Goal: Information Seeking & Learning: Check status

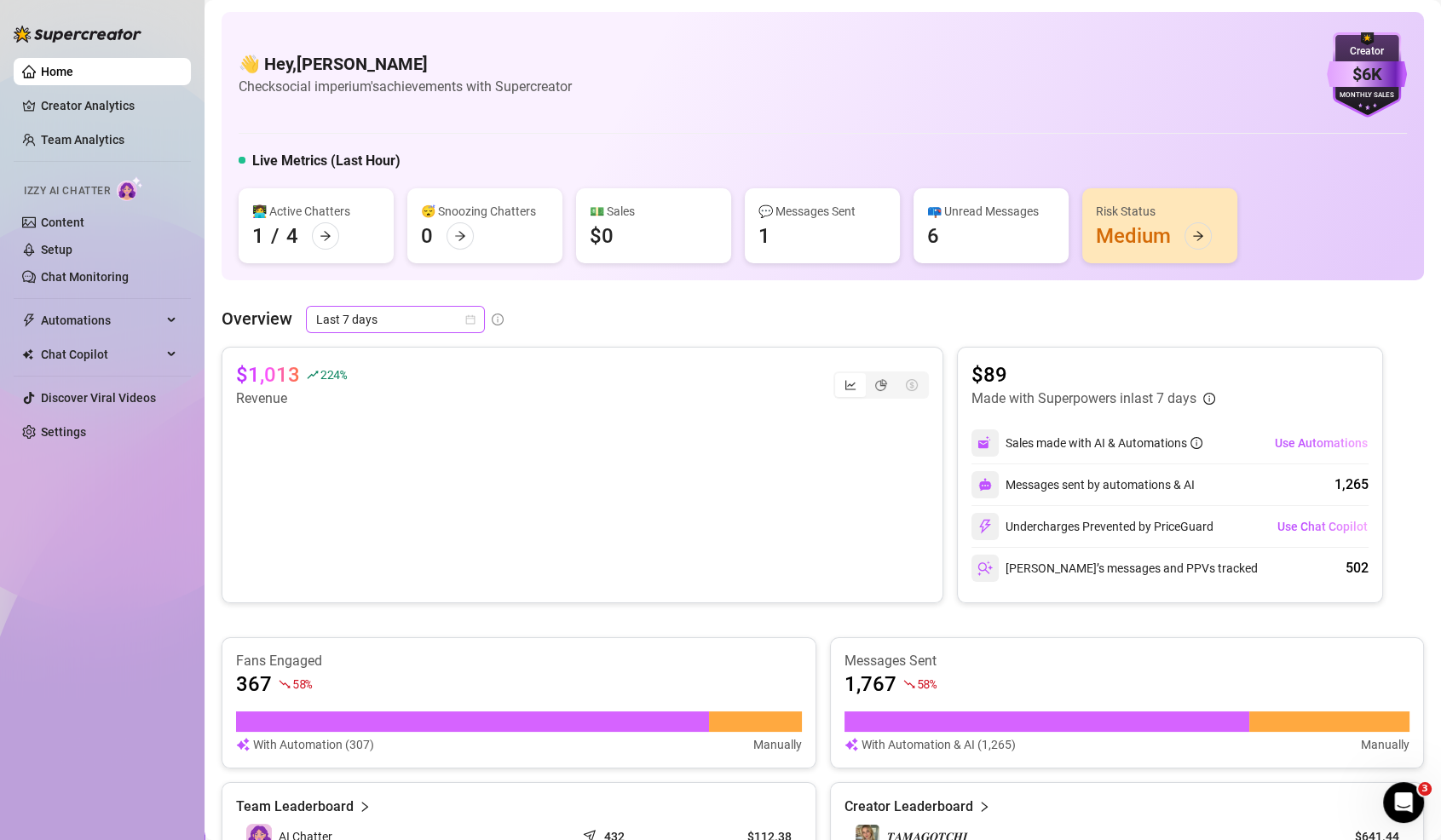
click at [371, 329] on span "Last 7 days" at bounding box center [395, 319] width 158 height 26
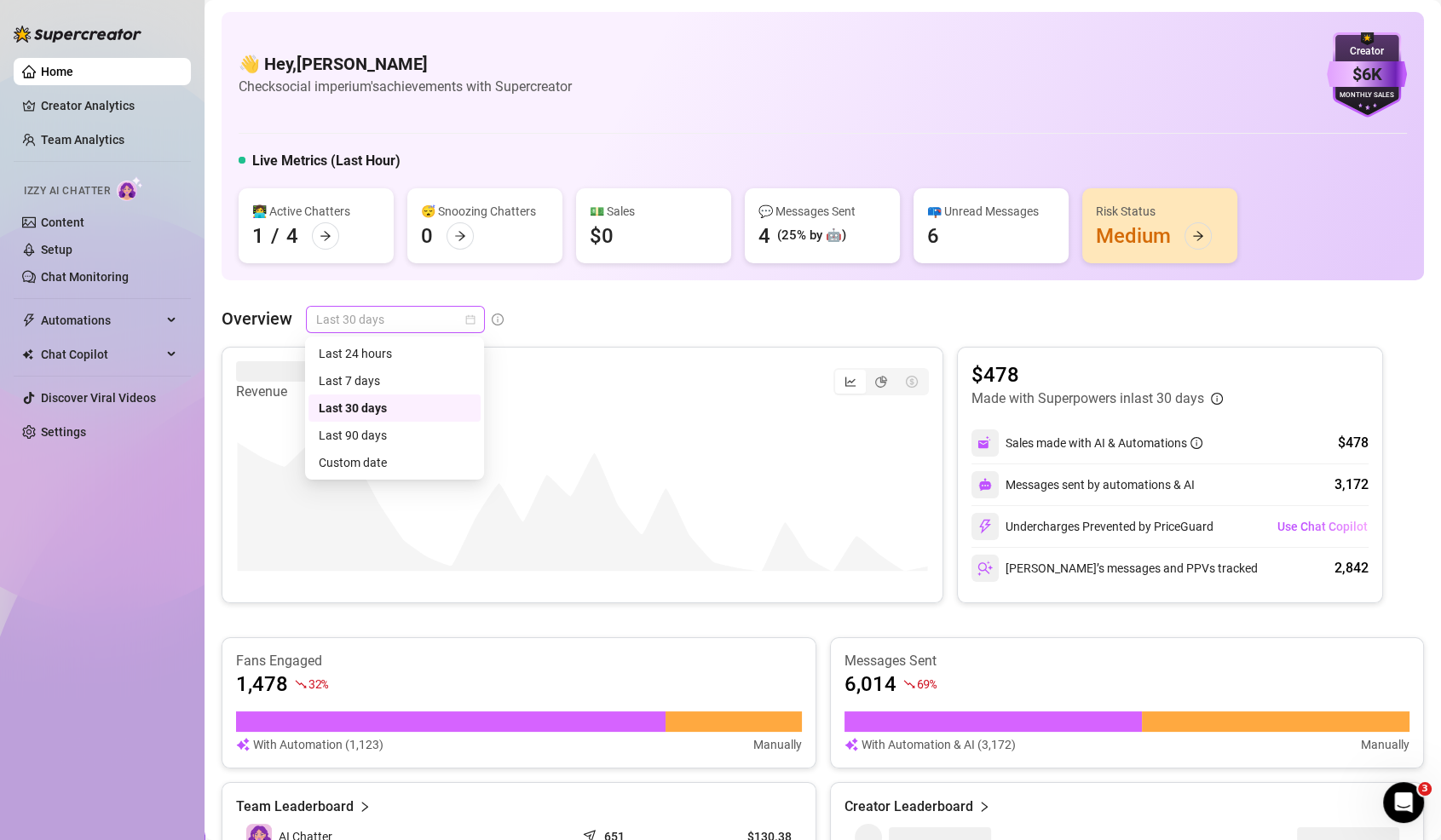
click at [386, 317] on span "Last 30 days" at bounding box center [395, 319] width 158 height 26
click at [374, 372] on div "Last 7 days" at bounding box center [395, 381] width 152 height 18
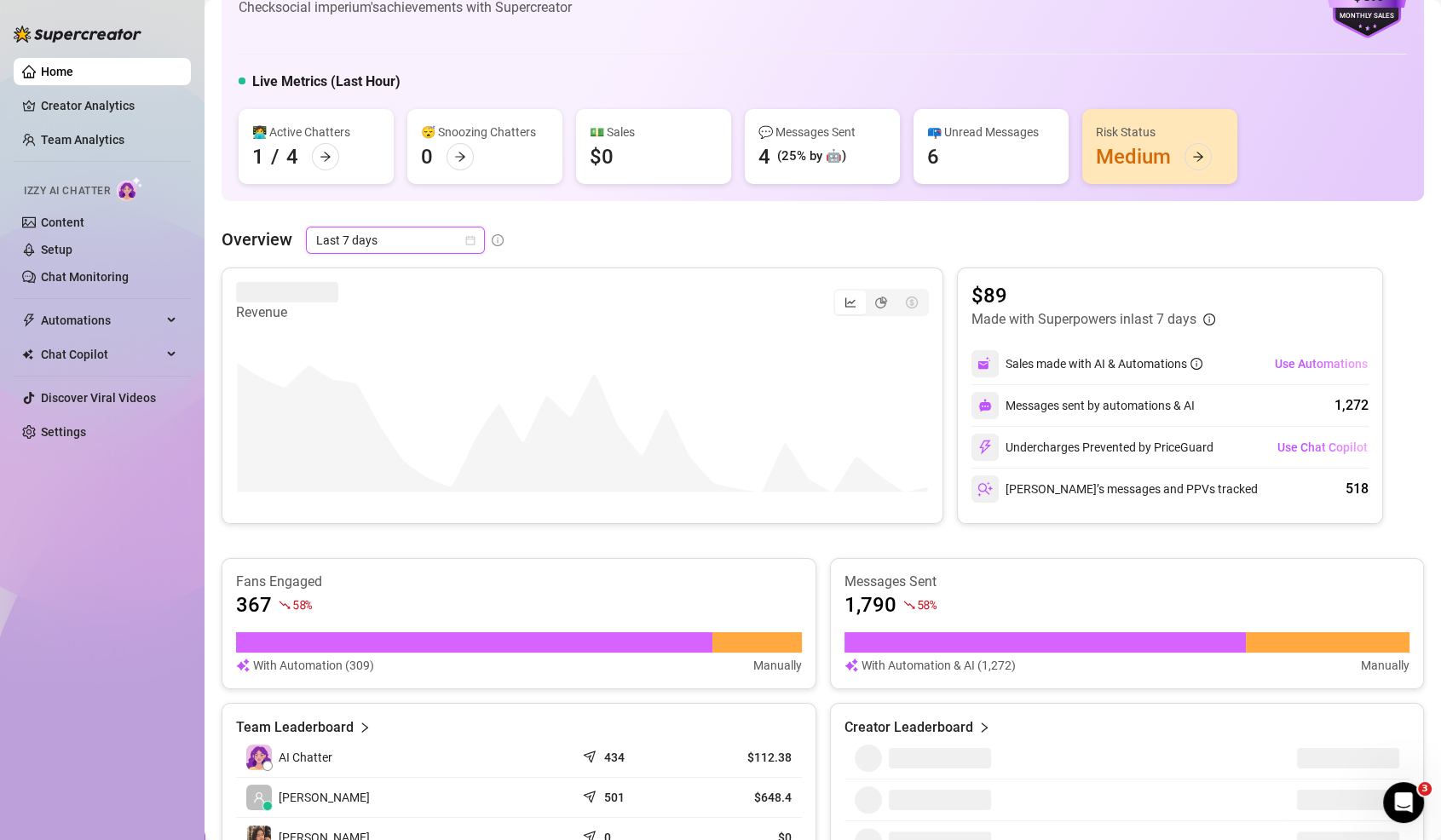
scroll to position [81, 0]
click at [83, 106] on link "Creator Analytics" at bounding box center [109, 106] width 136 height 27
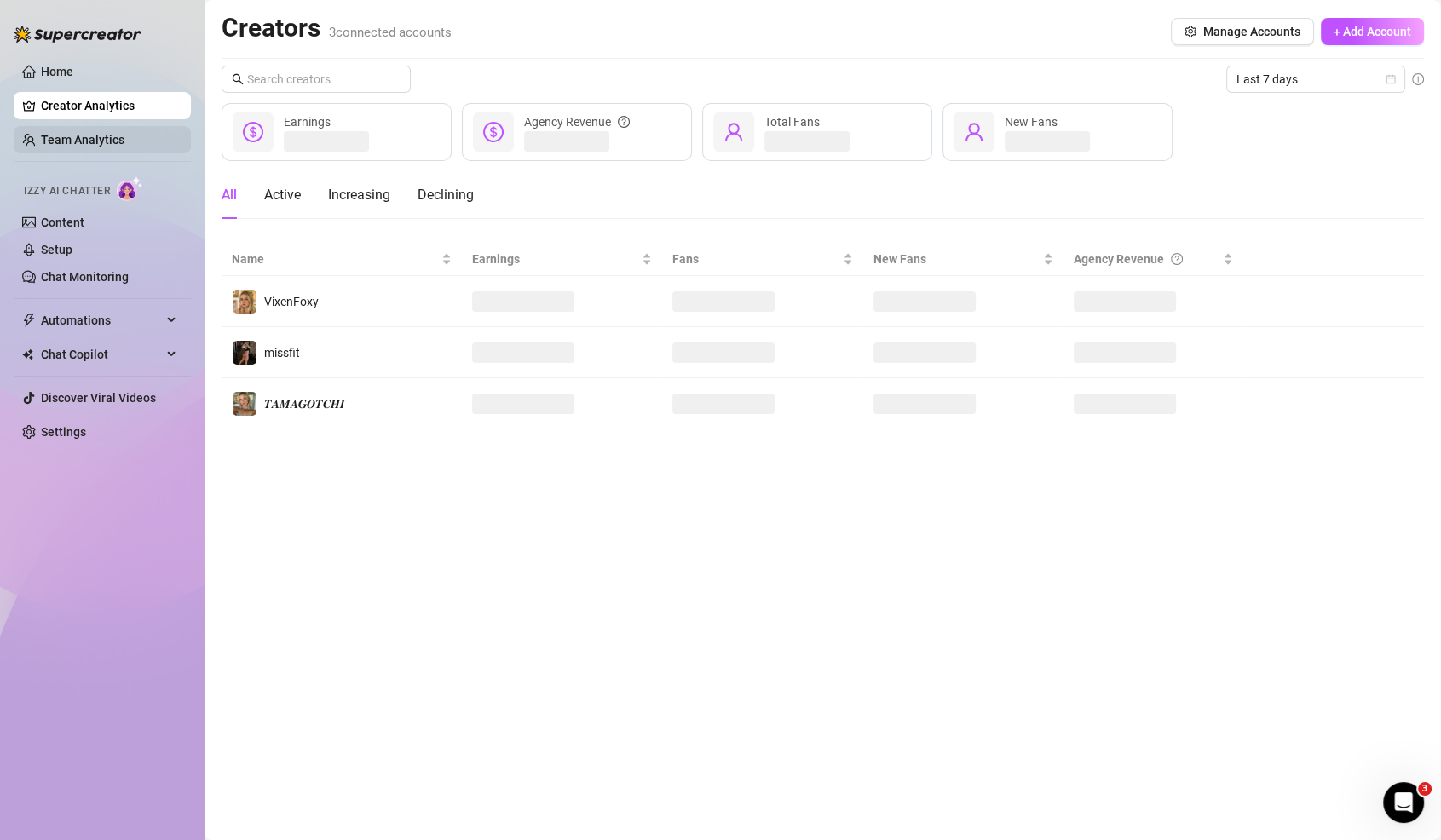
click at [81, 133] on link "Team Analytics" at bounding box center [82, 139] width 83 height 14
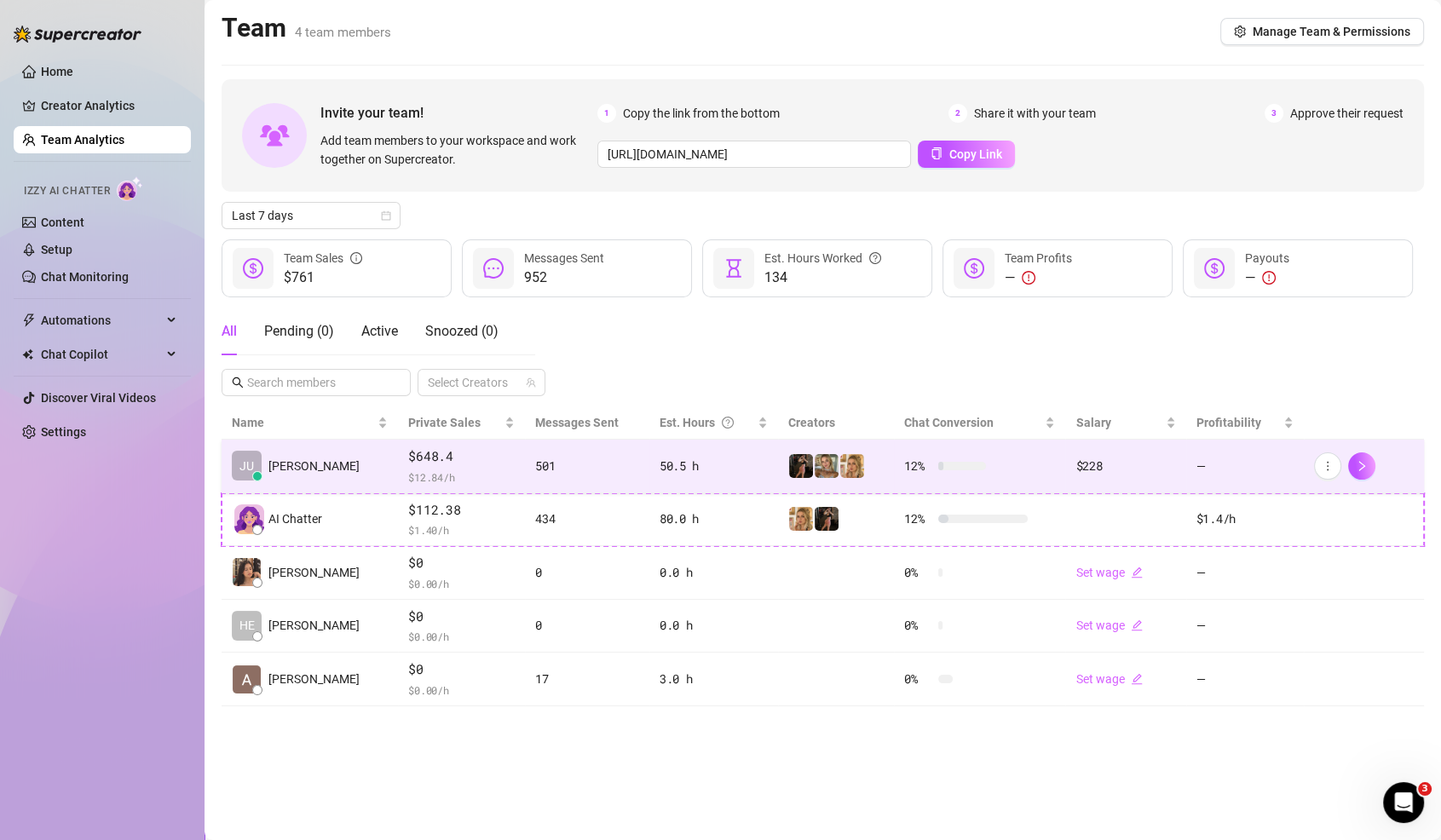
click at [560, 488] on td "501" at bounding box center [587, 466] width 124 height 54
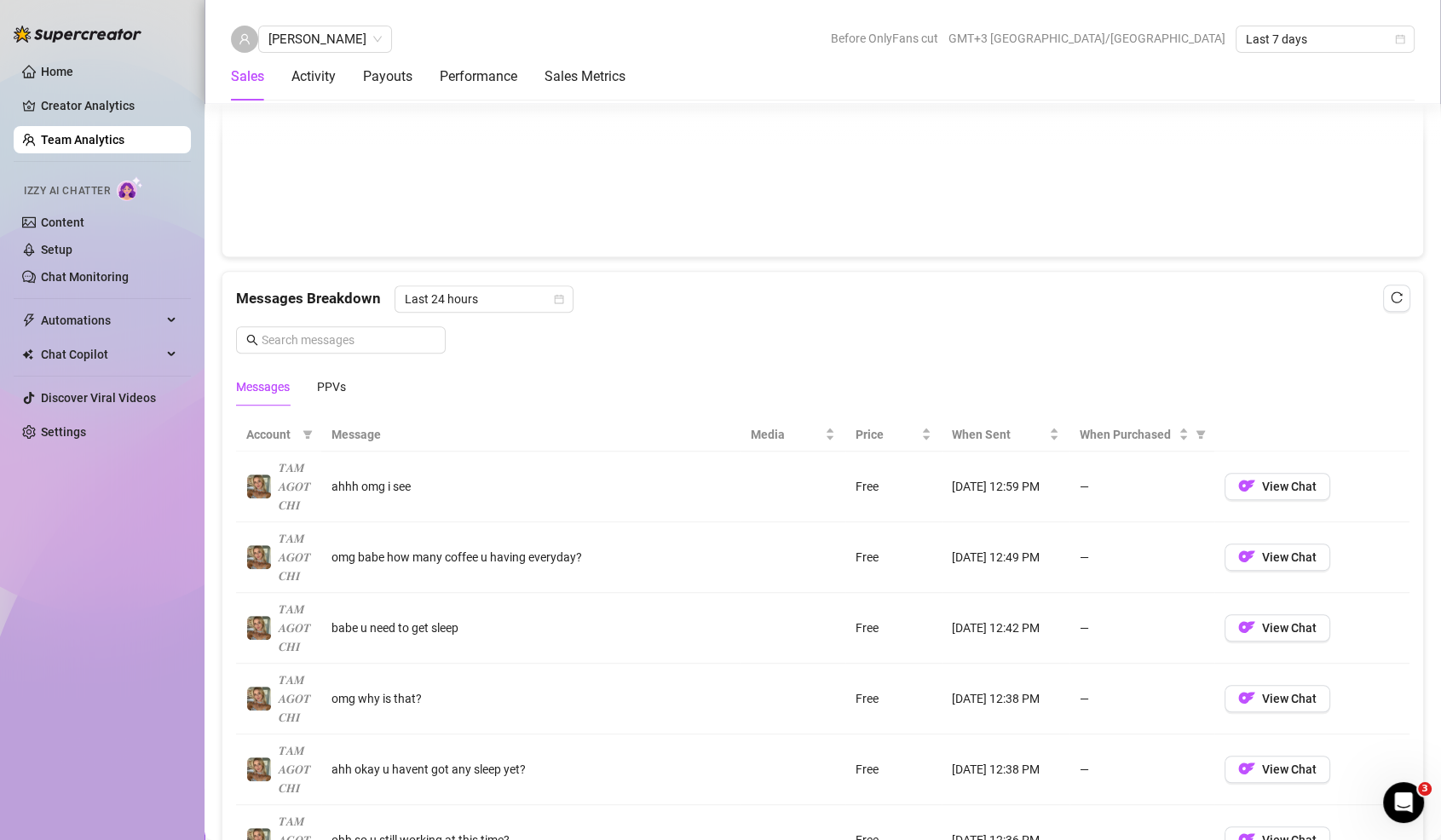
scroll to position [1137, 0]
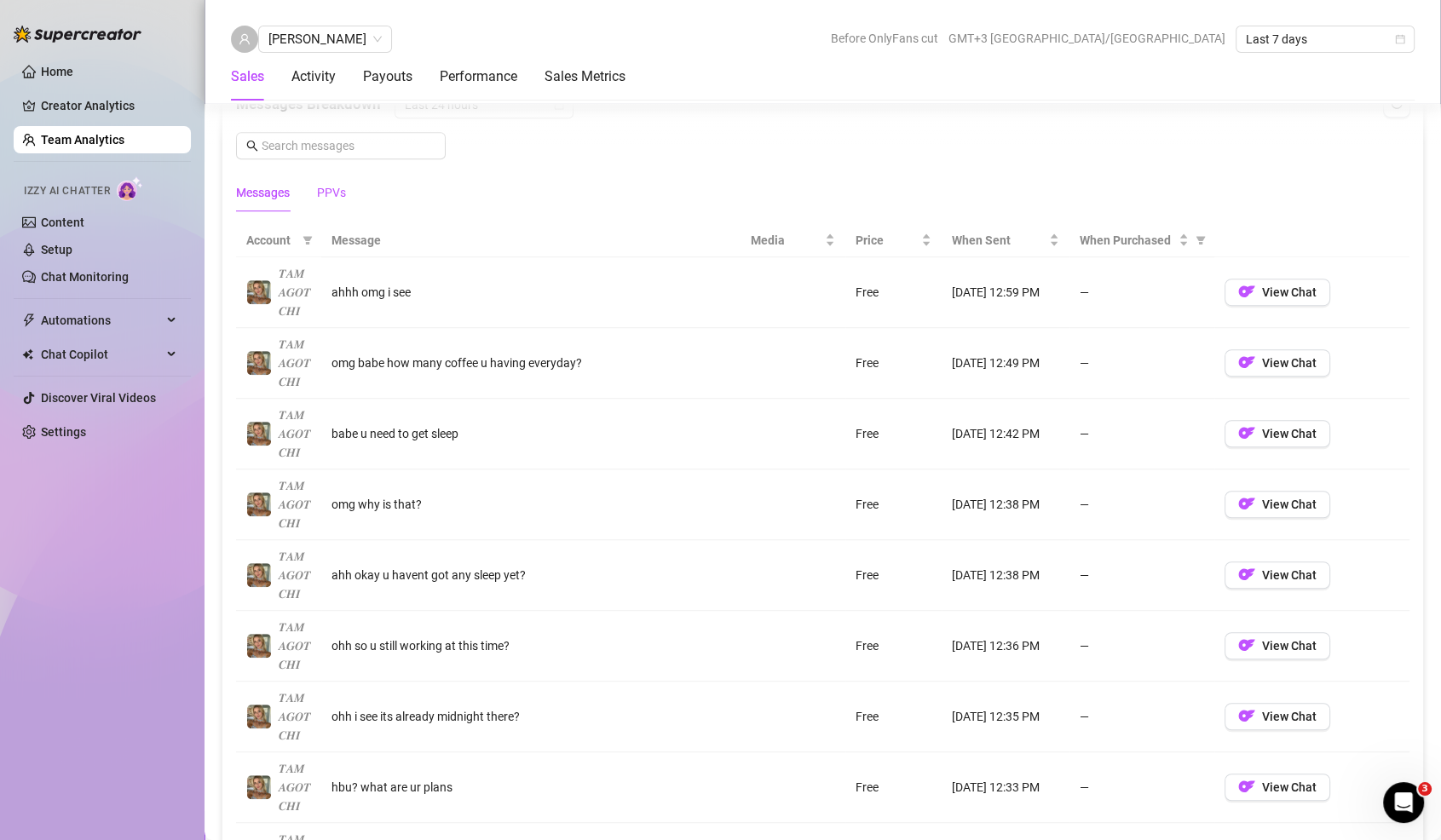
click at [324, 186] on div "PPVs" at bounding box center [331, 192] width 29 height 18
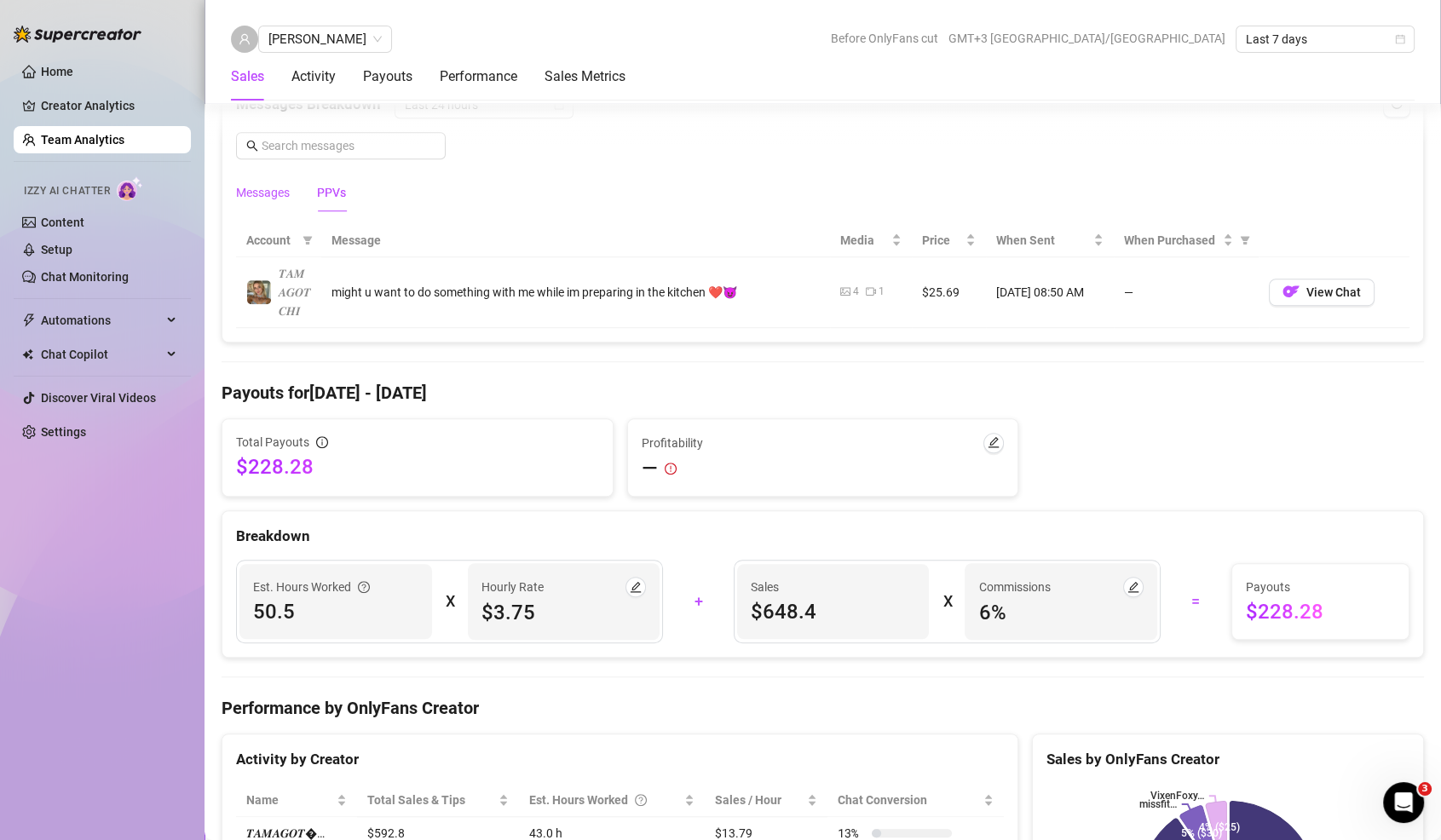
click at [282, 185] on div "Messages" at bounding box center [263, 192] width 54 height 18
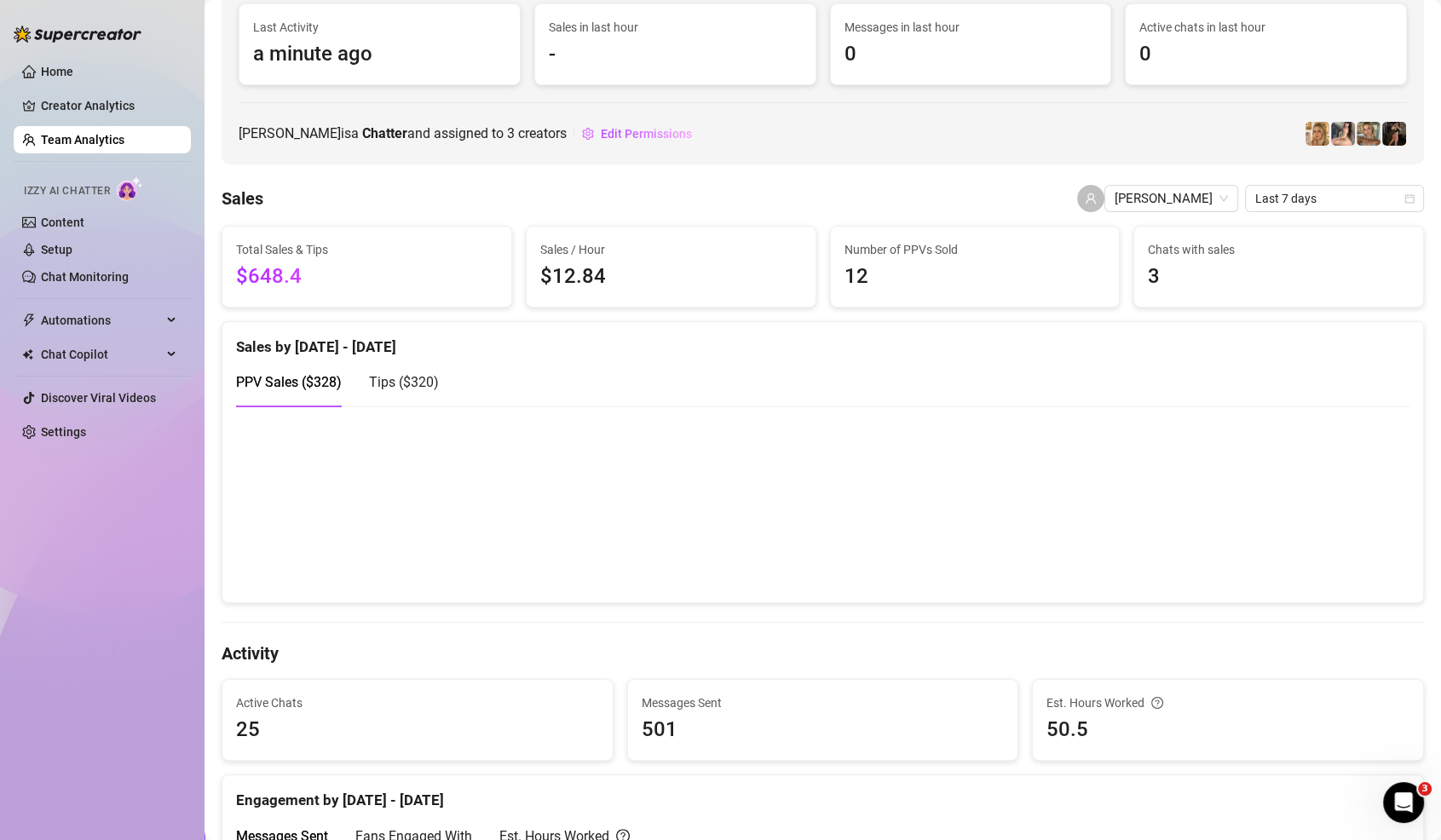
scroll to position [0, 0]
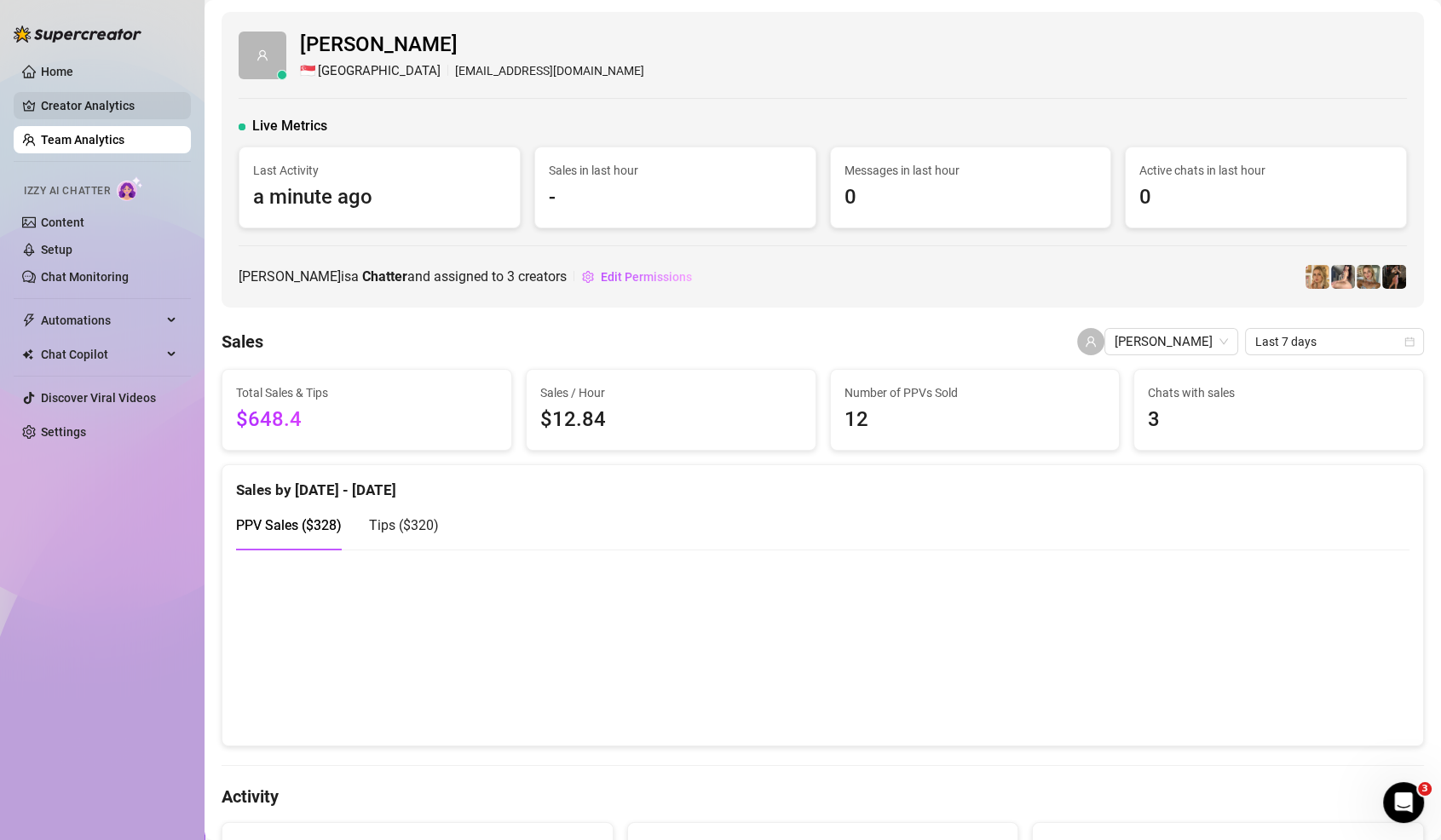
click at [79, 102] on link "Creator Analytics" at bounding box center [109, 106] width 136 height 27
